Goal: Find specific page/section: Find specific page/section

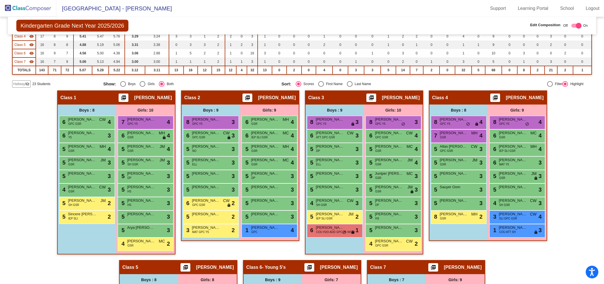
scroll to position [93, 0]
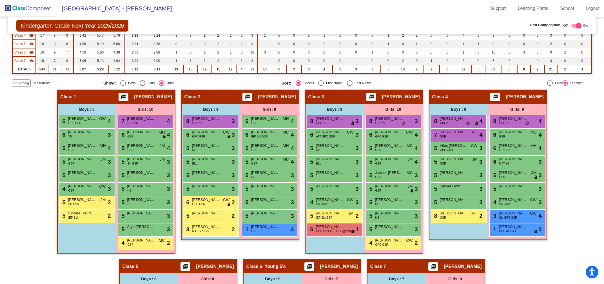
click at [19, 83] on span "Hallway" at bounding box center [19, 82] width 12 height 5
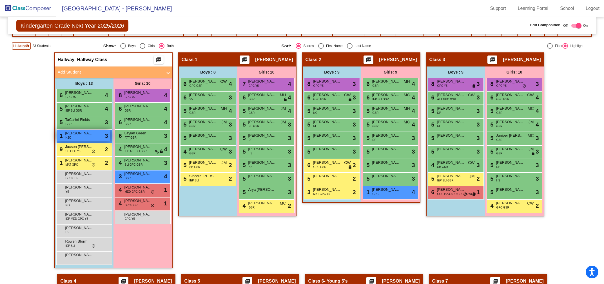
scroll to position [135, 0]
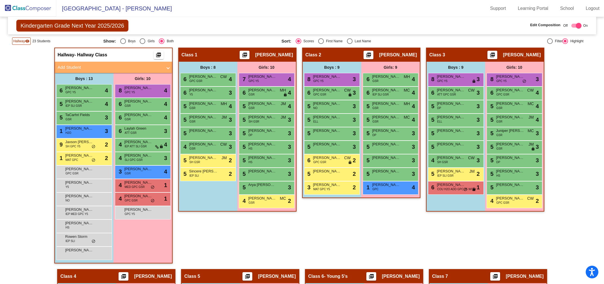
click at [34, 8] on img at bounding box center [28, 8] width 56 height 17
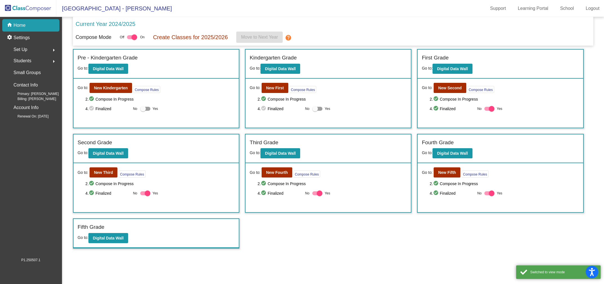
click at [25, 59] on span "Students" at bounding box center [23, 61] width 18 height 8
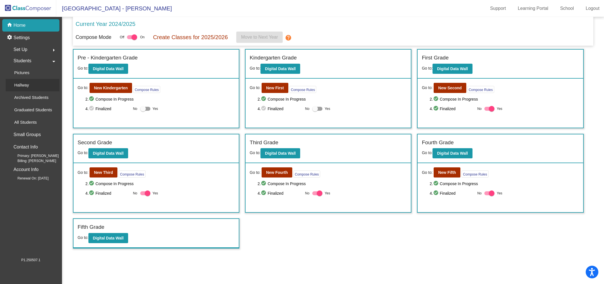
click at [26, 85] on p "Hallway" at bounding box center [21, 85] width 15 height 7
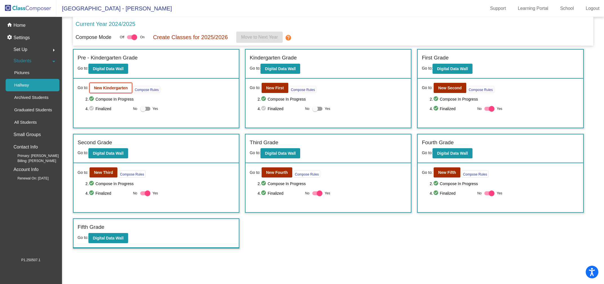
click at [115, 88] on b "New Kindergarten" at bounding box center [111, 88] width 34 height 5
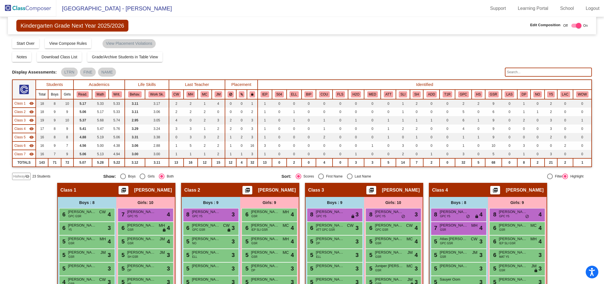
click at [19, 176] on span "Hallway" at bounding box center [19, 176] width 12 height 5
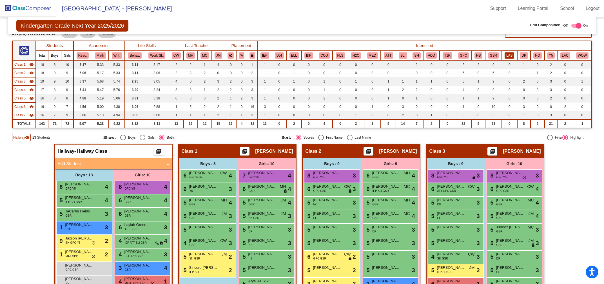
scroll to position [23, 0]
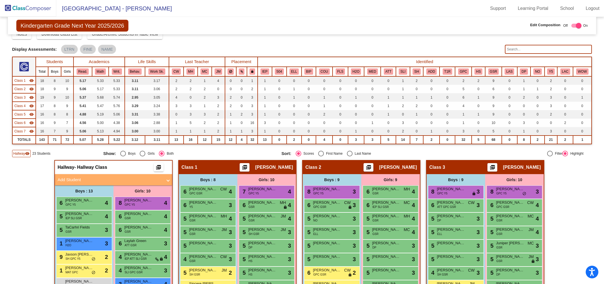
click at [510, 51] on input "text" at bounding box center [548, 49] width 87 height 9
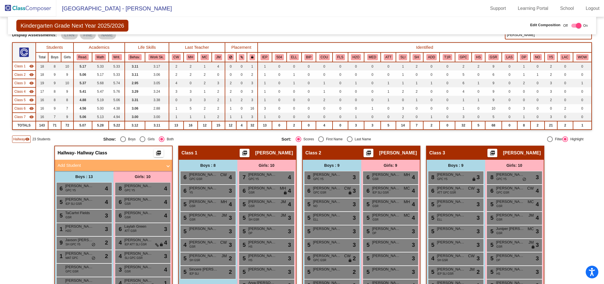
scroll to position [33, 0]
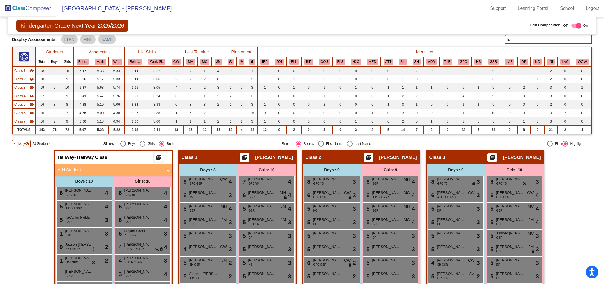
type input "l"
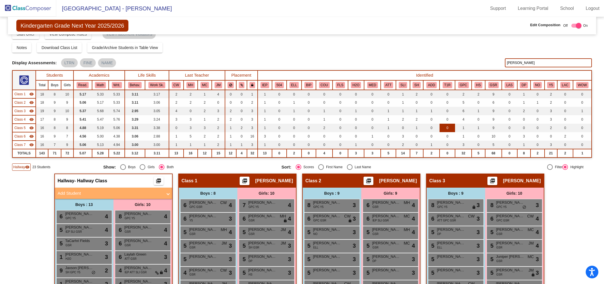
scroll to position [0, 0]
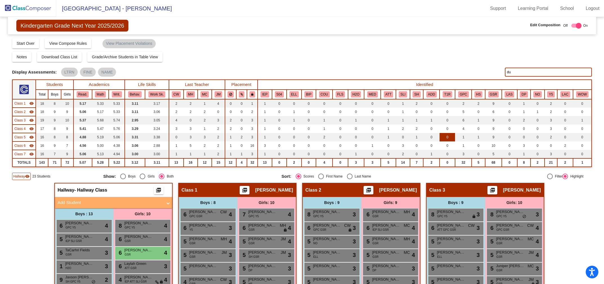
type input "d"
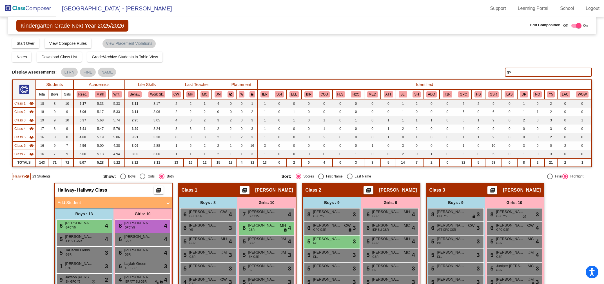
type input "g"
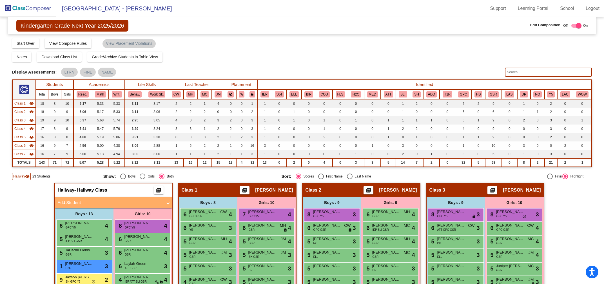
click at [20, 174] on span "Hallway" at bounding box center [19, 176] width 12 height 5
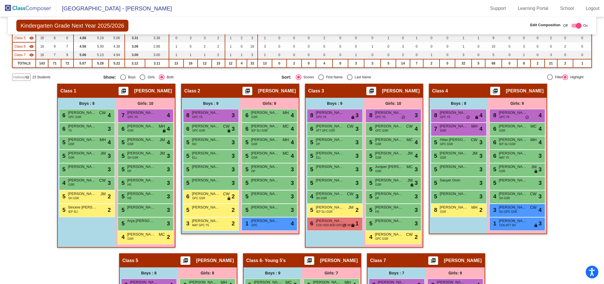
scroll to position [102, 0]
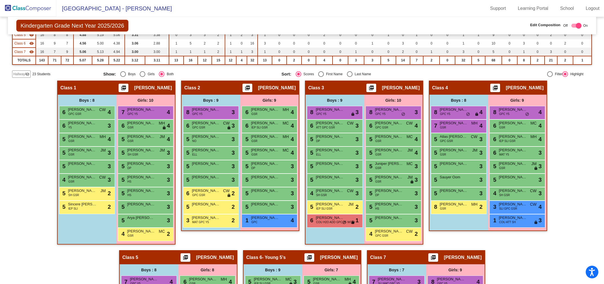
click at [17, 72] on span "Hallway" at bounding box center [19, 73] width 12 height 5
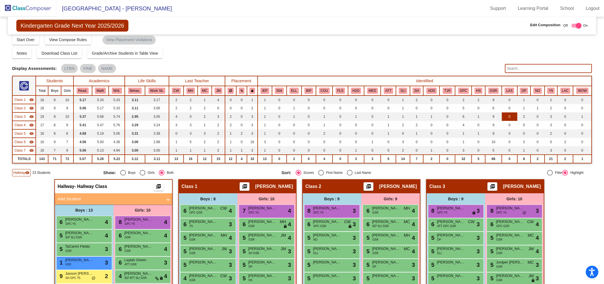
scroll to position [0, 0]
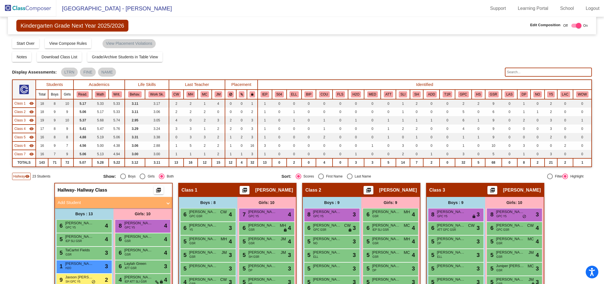
click at [514, 70] on input "text" at bounding box center [548, 72] width 87 height 9
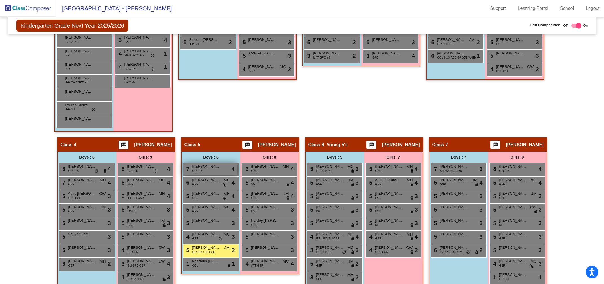
scroll to position [274, 0]
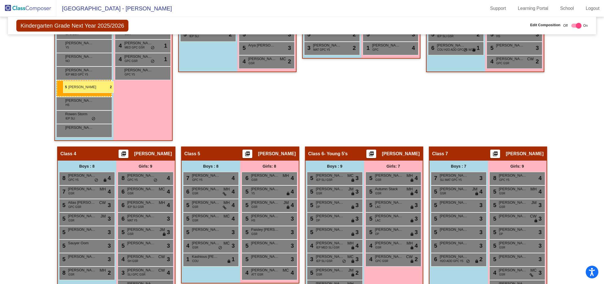
drag, startPoint x: 206, startPoint y: 244, endPoint x: 63, endPoint y: 81, distance: 216.5
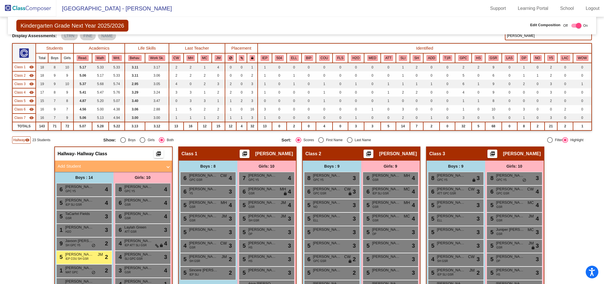
scroll to position [0, 0]
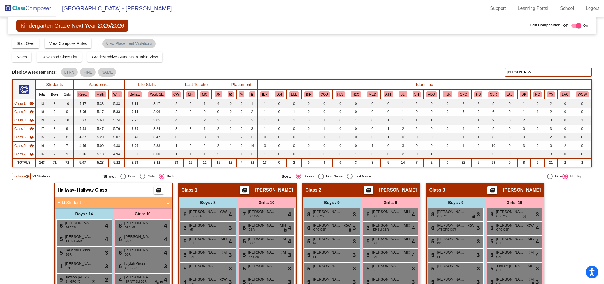
click at [526, 71] on input "[PERSON_NAME]" at bounding box center [548, 72] width 87 height 9
type input "m"
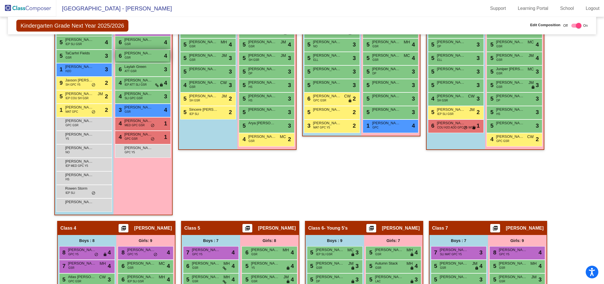
scroll to position [197, 0]
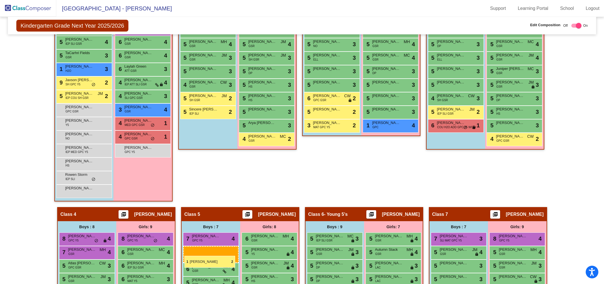
drag, startPoint x: 68, startPoint y: 106, endPoint x: 184, endPoint y: 256, distance: 189.5
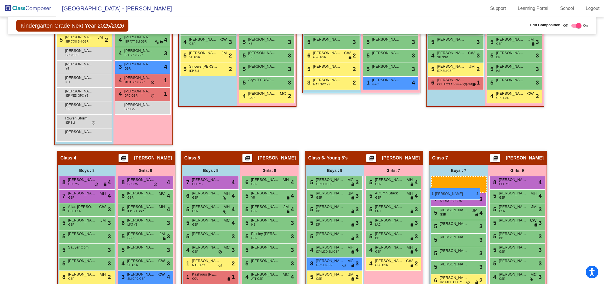
scroll to position [261, 0]
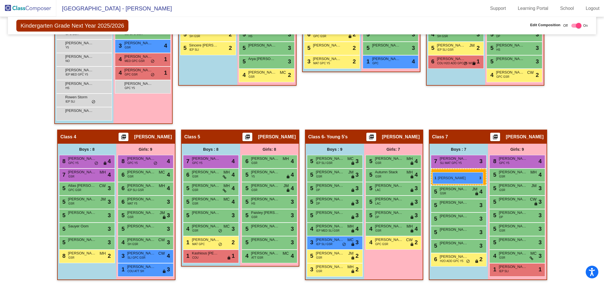
drag, startPoint x: 71, startPoint y: 191, endPoint x: 432, endPoint y: 172, distance: 361.5
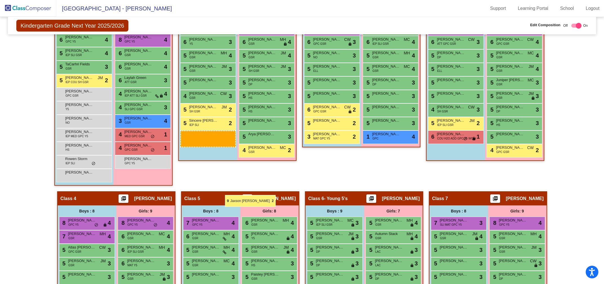
scroll to position [215, 0]
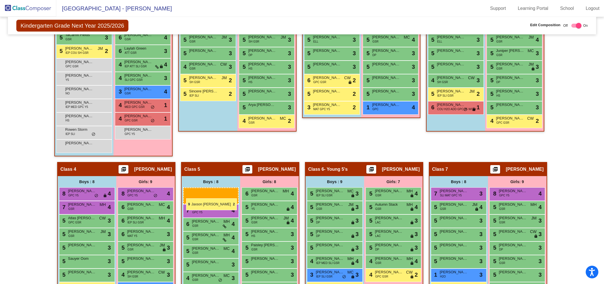
drag, startPoint x: 73, startPoint y: 146, endPoint x: 186, endPoint y: 198, distance: 124.9
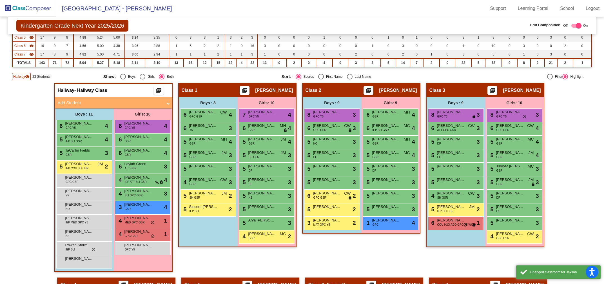
scroll to position [99, 0]
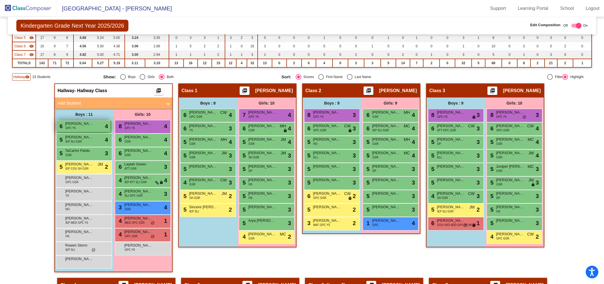
click at [73, 126] on span "GPC Y5" at bounding box center [71, 128] width 10 height 4
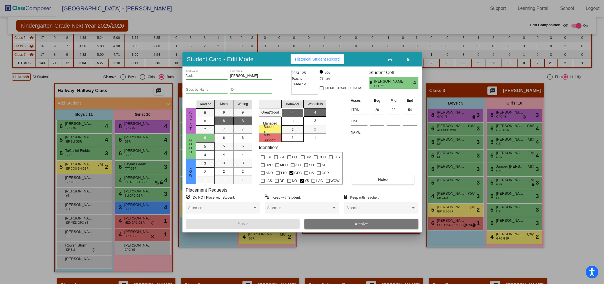
click at [409, 60] on icon "button" at bounding box center [407, 59] width 3 height 4
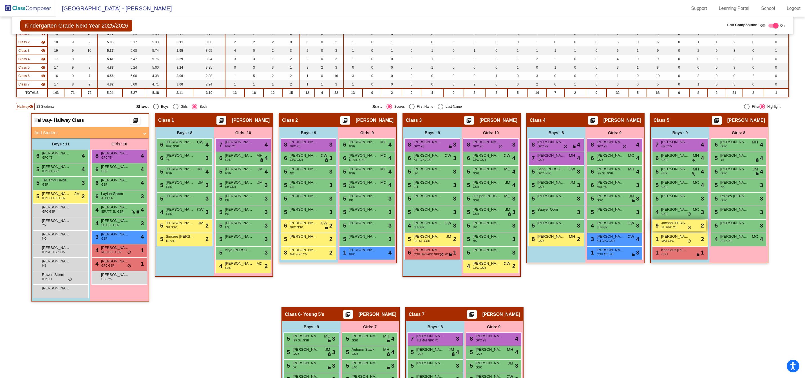
scroll to position [0, 0]
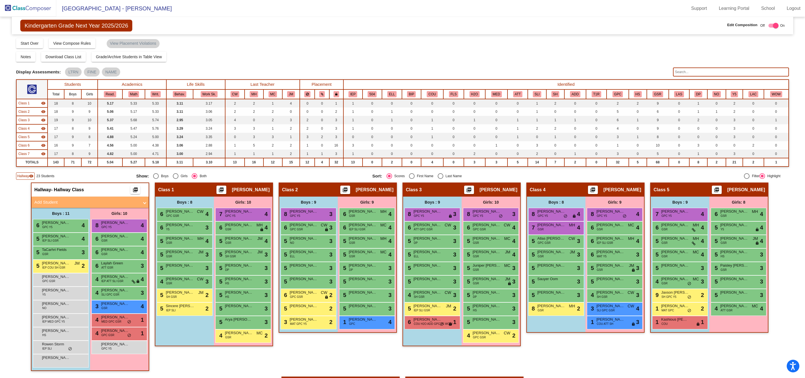
click at [603, 73] on input "text" at bounding box center [731, 72] width 116 height 9
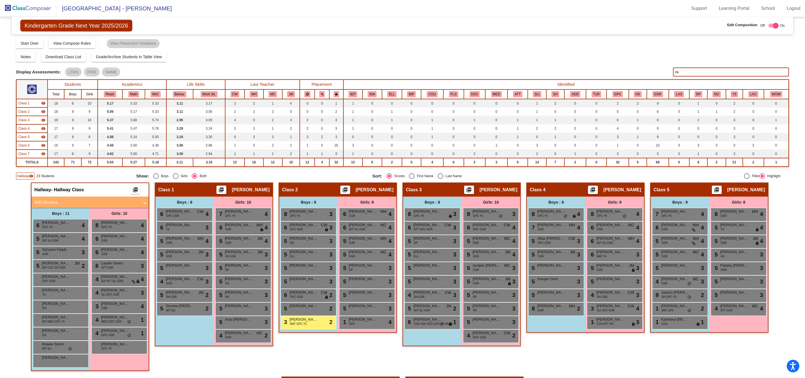
type input "z"
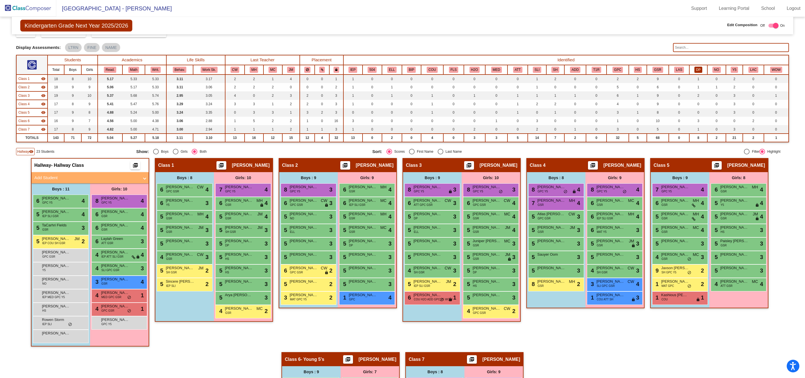
scroll to position [24, 0]
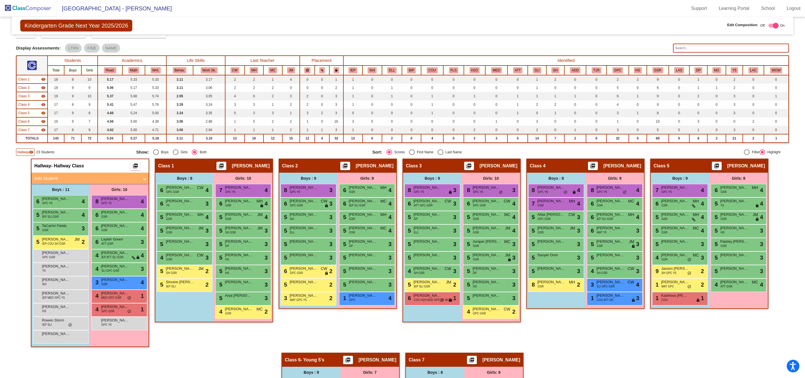
click at [603, 46] on input "text" at bounding box center [731, 48] width 116 height 9
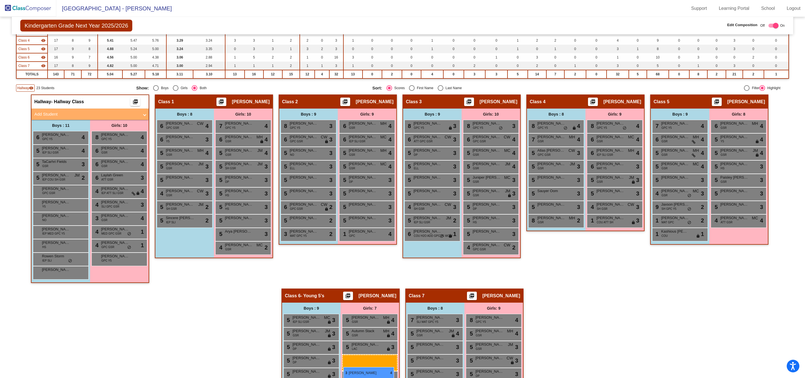
scroll to position [88, 0]
drag, startPoint x: 603, startPoint y: 287, endPoint x: 344, endPoint y: 330, distance: 262.4
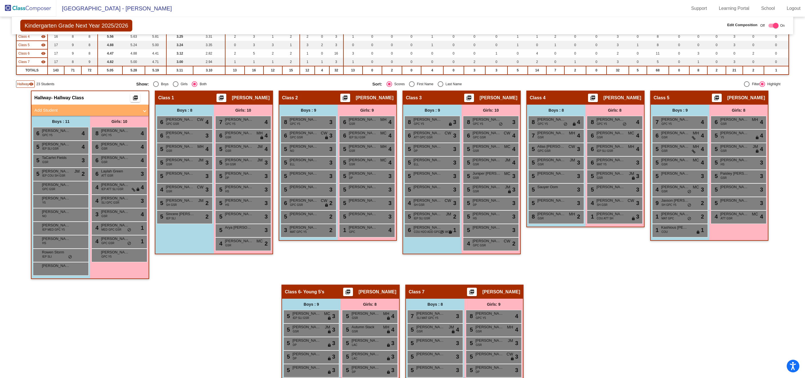
scroll to position [0, 0]
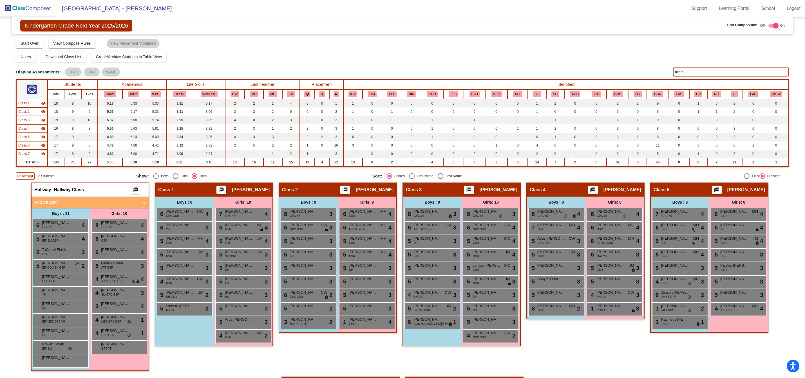
click at [603, 71] on input "heard" at bounding box center [731, 72] width 116 height 9
type input "h"
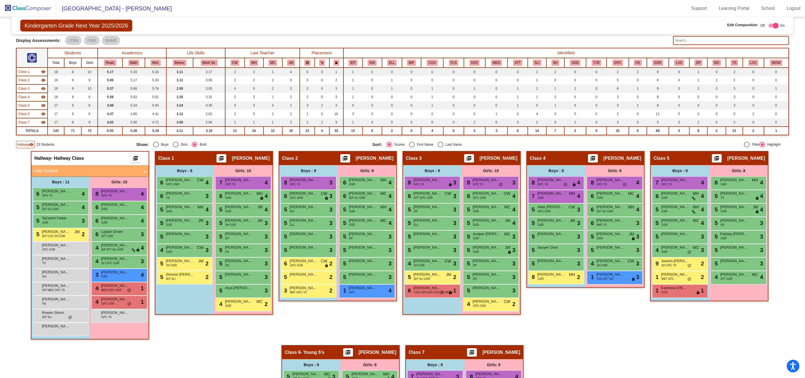
scroll to position [37, 0]
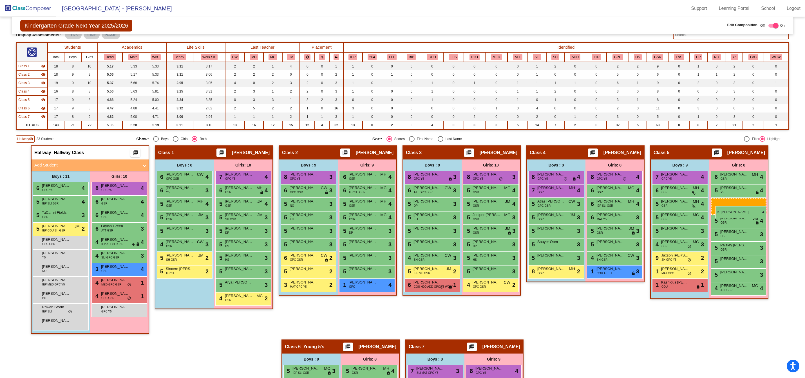
drag, startPoint x: 485, startPoint y: 192, endPoint x: 715, endPoint y: 206, distance: 230.6
checkbox input "false"
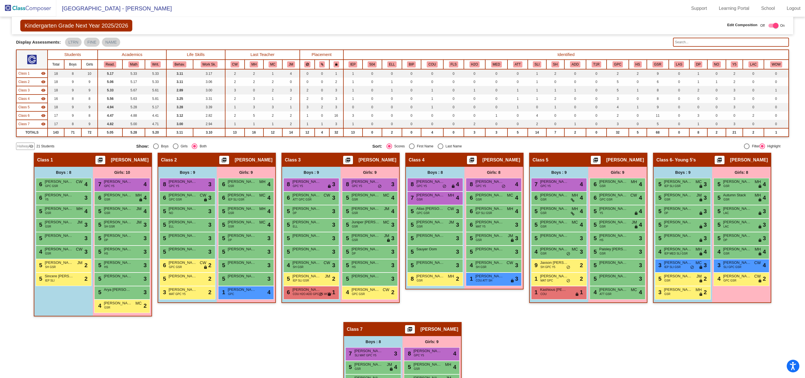
scroll to position [28, 0]
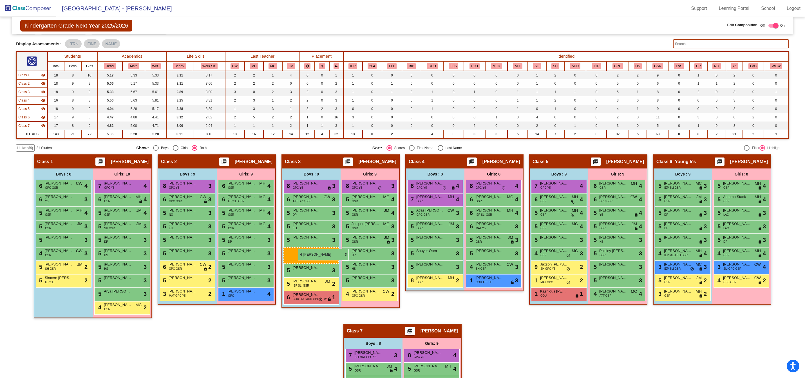
drag, startPoint x: 308, startPoint y: 266, endPoint x: 298, endPoint y: 249, distance: 19.7
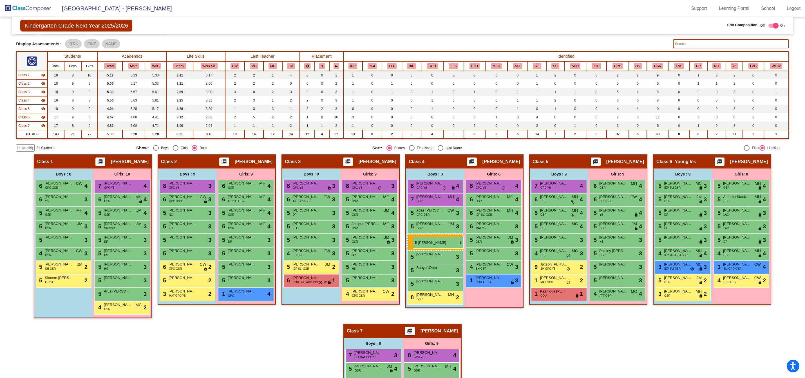
drag, startPoint x: 298, startPoint y: 248, endPoint x: 413, endPoint y: 237, distance: 115.6
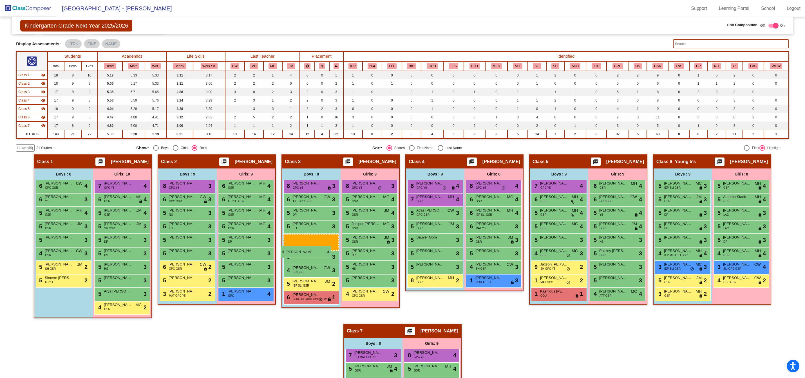
drag, startPoint x: 424, startPoint y: 239, endPoint x: 280, endPoint y: 246, distance: 144.8
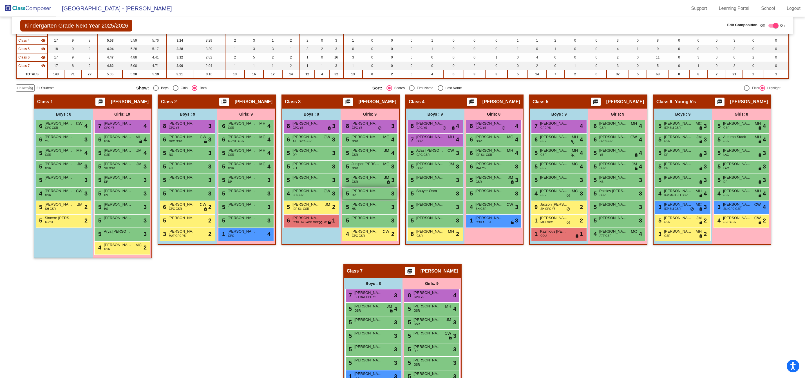
scroll to position [91, 0]
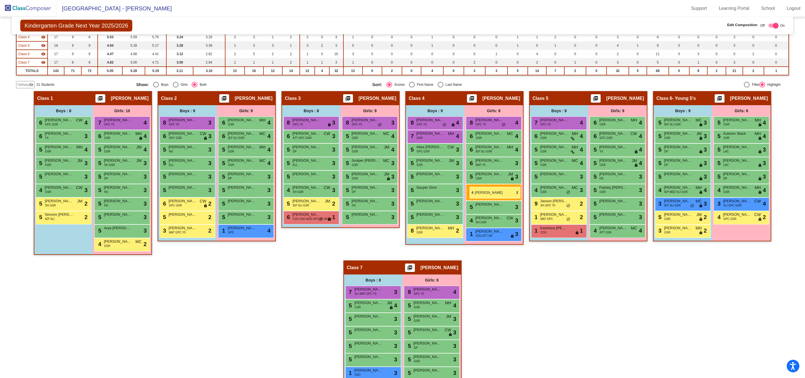
drag, startPoint x: 367, startPoint y: 232, endPoint x: 469, endPoint y: 187, distance: 111.5
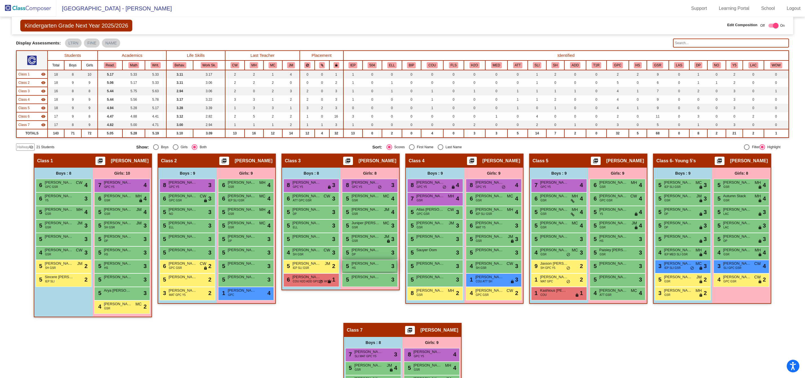
scroll to position [28, 0]
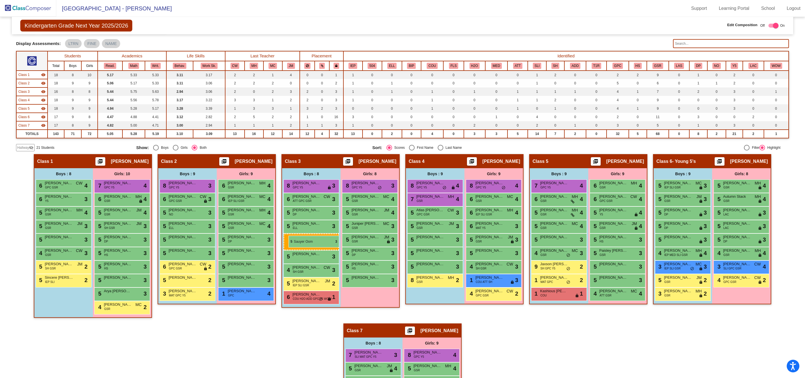
drag, startPoint x: 425, startPoint y: 252, endPoint x: 288, endPoint y: 236, distance: 137.8
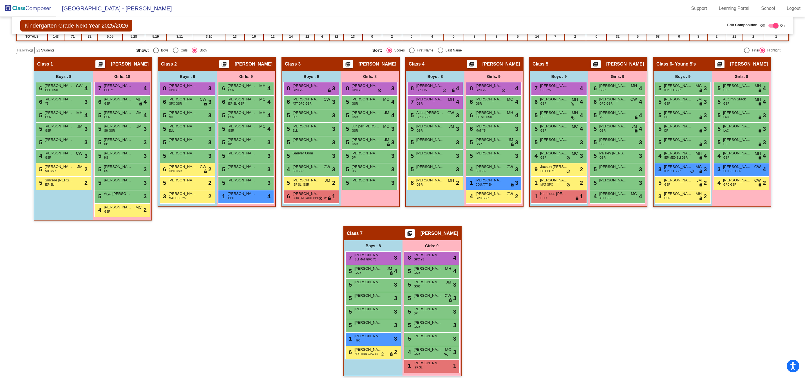
scroll to position [130, 0]
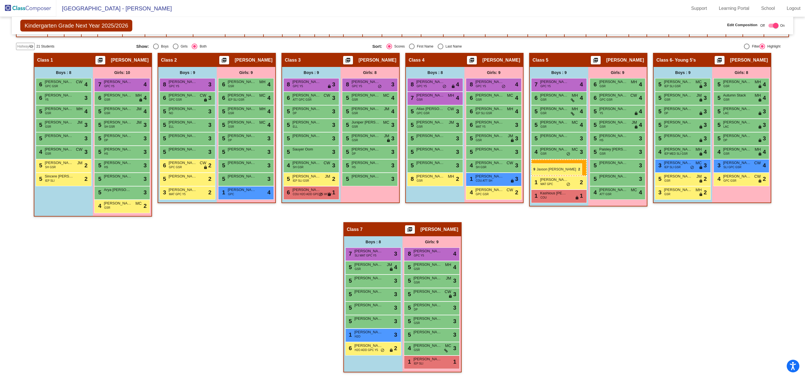
drag, startPoint x: 551, startPoint y: 165, endPoint x: 531, endPoint y: 163, distance: 20.1
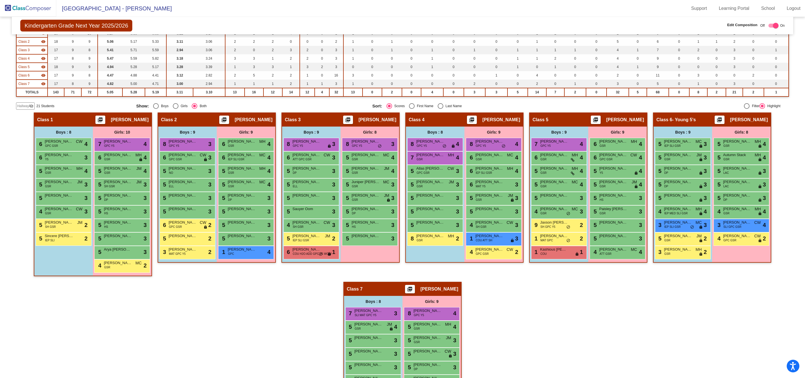
scroll to position [71, 0]
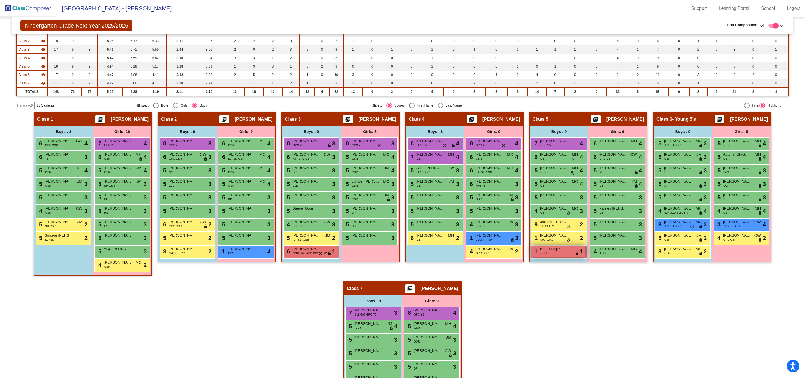
click at [564, 254] on div "1 Kashious Dunlap COU lock do_not_disturb_alt 1" at bounding box center [558, 252] width 54 height 12
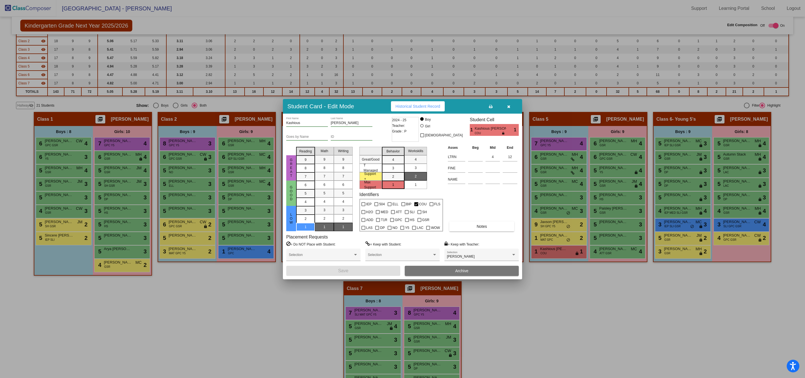
click at [508, 107] on icon "button" at bounding box center [508, 107] width 3 height 4
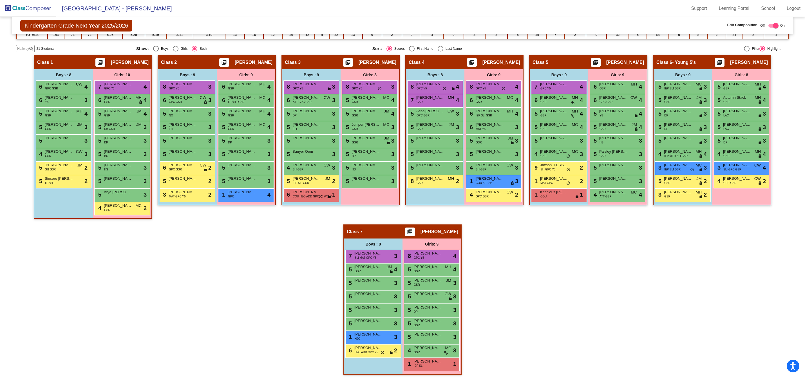
scroll to position [130, 0]
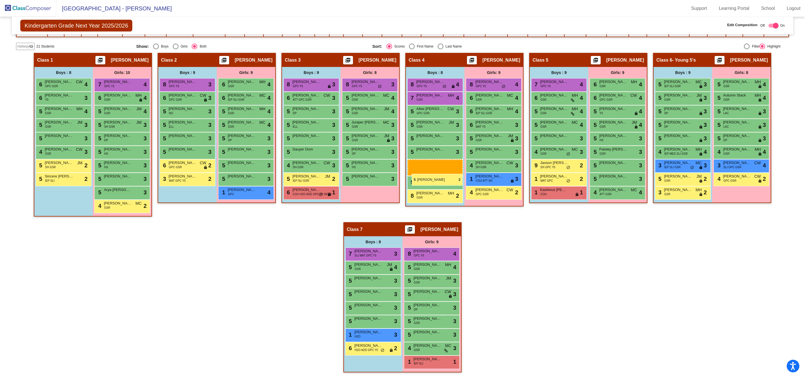
drag, startPoint x: 185, startPoint y: 180, endPoint x: 412, endPoint y: 174, distance: 227.2
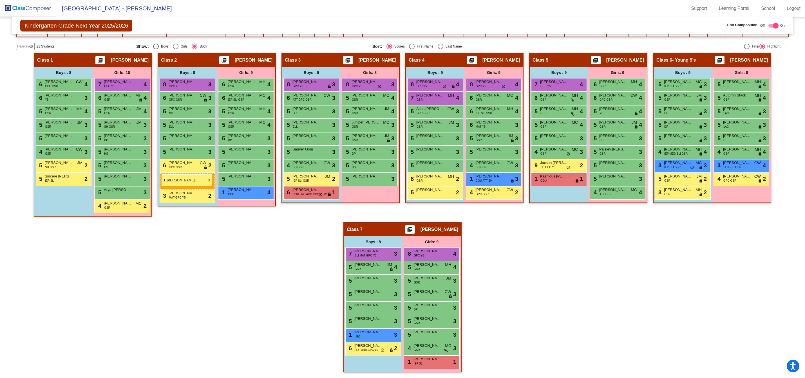
drag, startPoint x: 545, startPoint y: 178, endPoint x: 162, endPoint y: 174, distance: 383.8
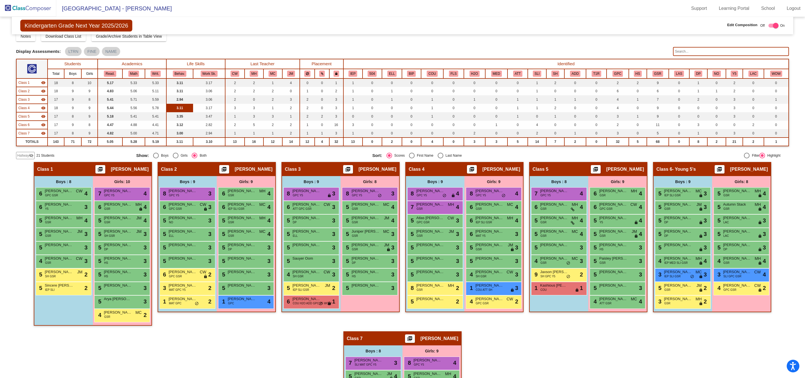
scroll to position [0, 0]
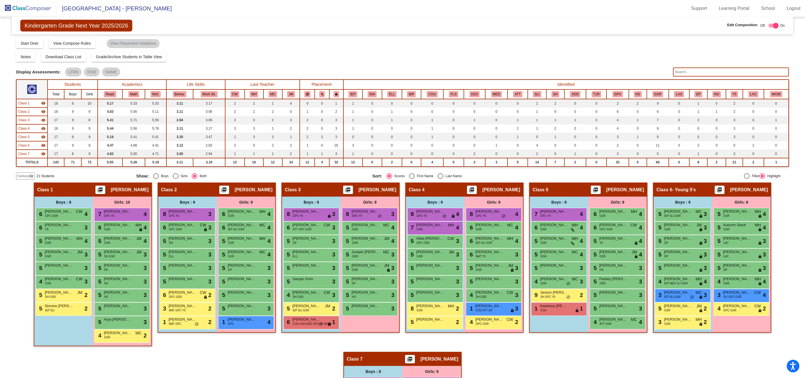
click at [687, 70] on input "text" at bounding box center [731, 72] width 116 height 9
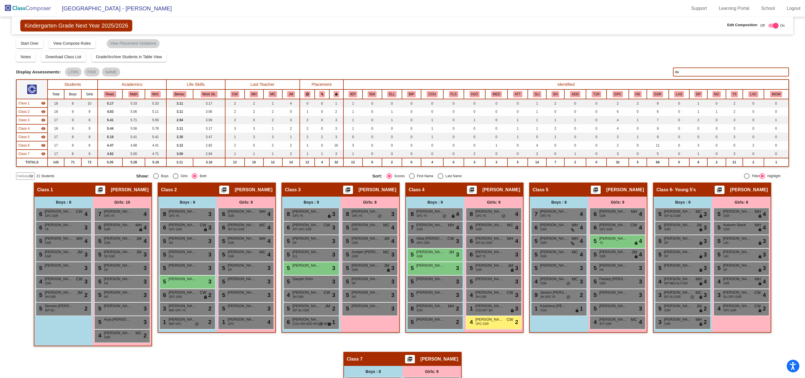
type input "d"
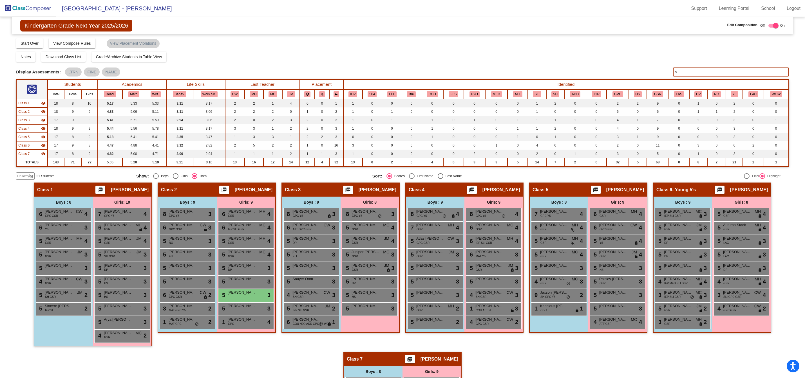
type input "s"
type input "g"
type input "dawe"
click at [434, 256] on div "5 Dawe Desmond GSR JM lock do_not_disturb_alt 3" at bounding box center [434, 255] width 54 height 12
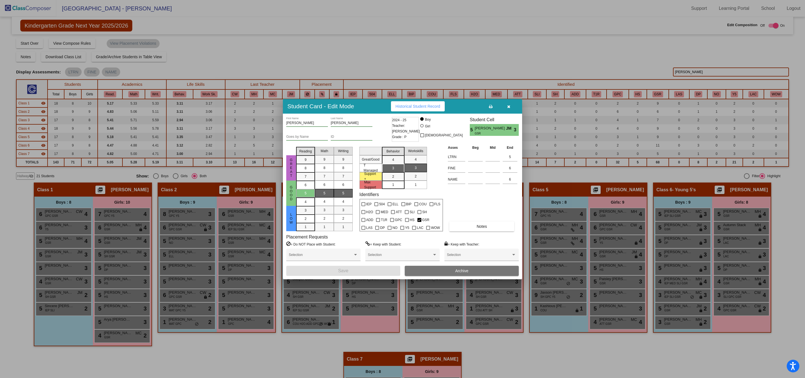
click at [508, 106] on icon "button" at bounding box center [508, 107] width 3 height 4
